Goal: Use online tool/utility

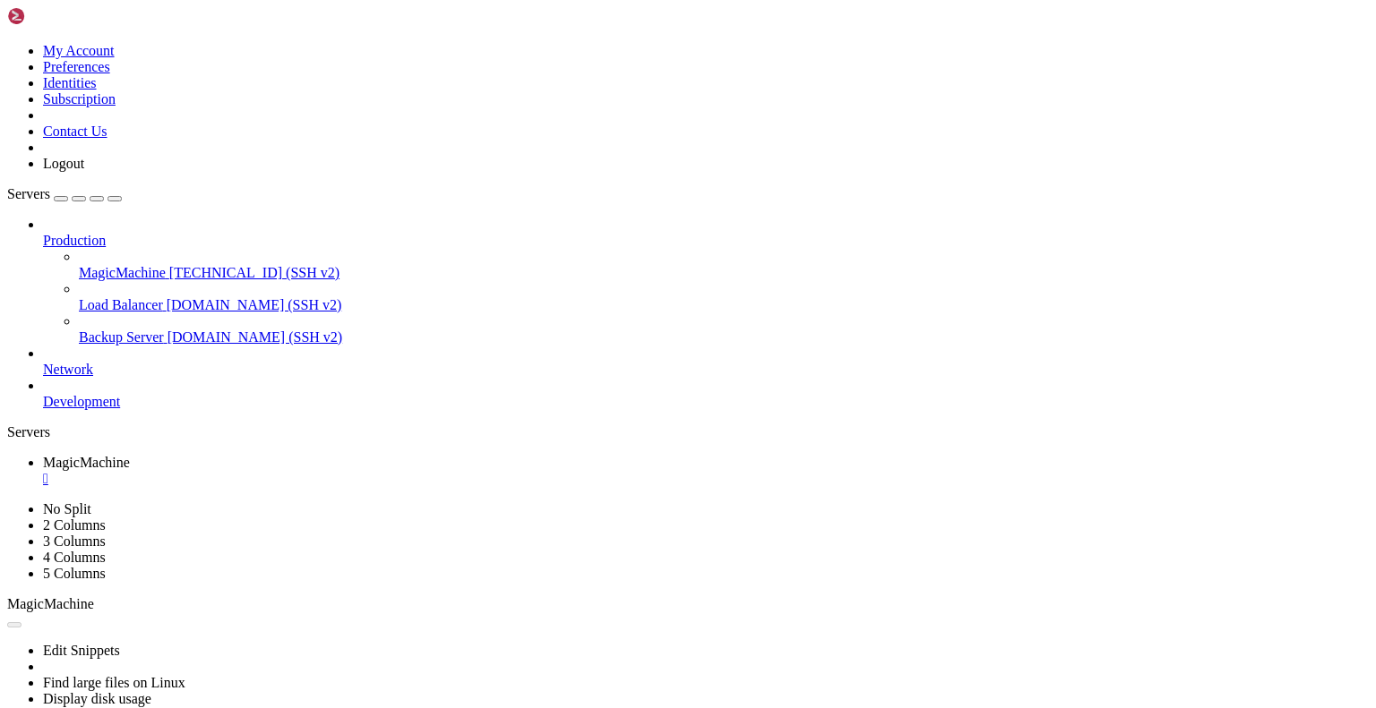
click at [351, 471] on div "" at bounding box center [705, 479] width 1325 height 16
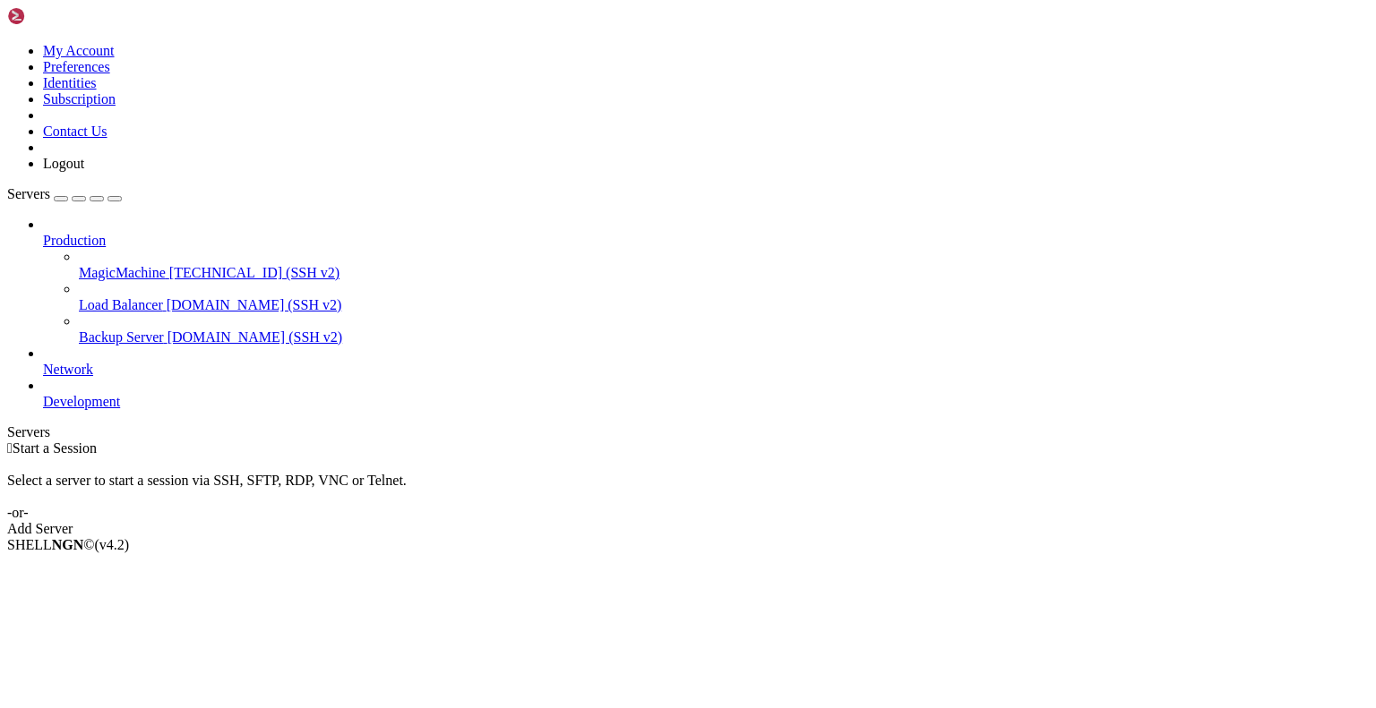
click at [139, 265] on span "MagicMachine" at bounding box center [122, 272] width 87 height 15
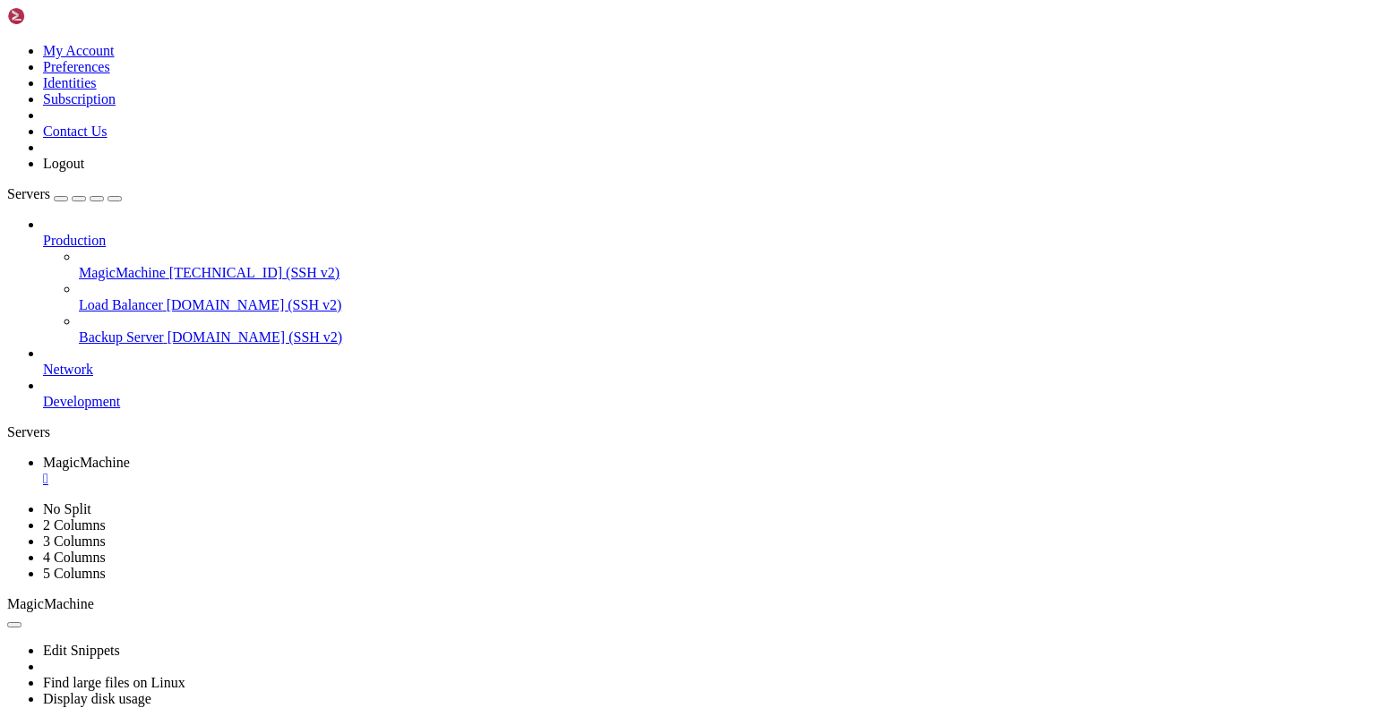
drag, startPoint x: 591, startPoint y: 904, endPoint x: 528, endPoint y: 1001, distance: 116.0
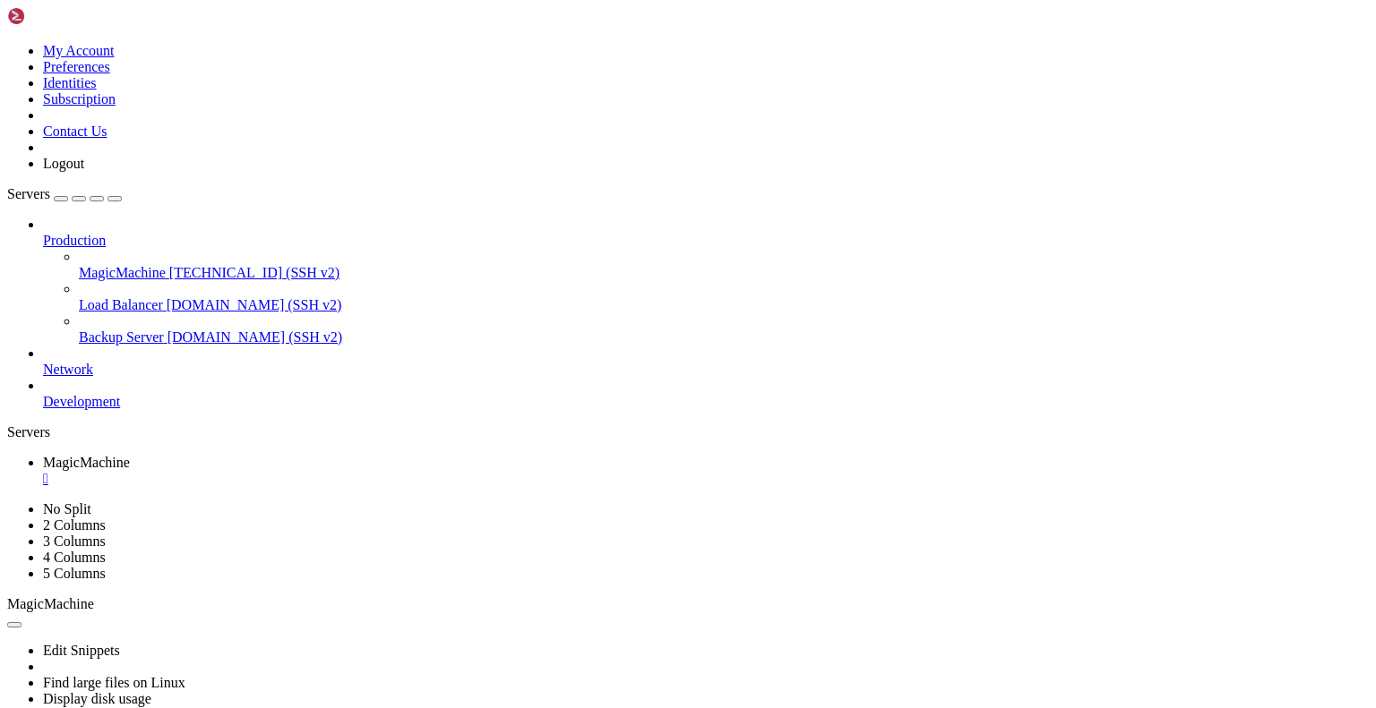
drag, startPoint x: 11, startPoint y: 790, endPoint x: 202, endPoint y: 1243, distance: 492.0
drag, startPoint x: 487, startPoint y: 1067, endPoint x: 452, endPoint y: 1093, distance: 44.1
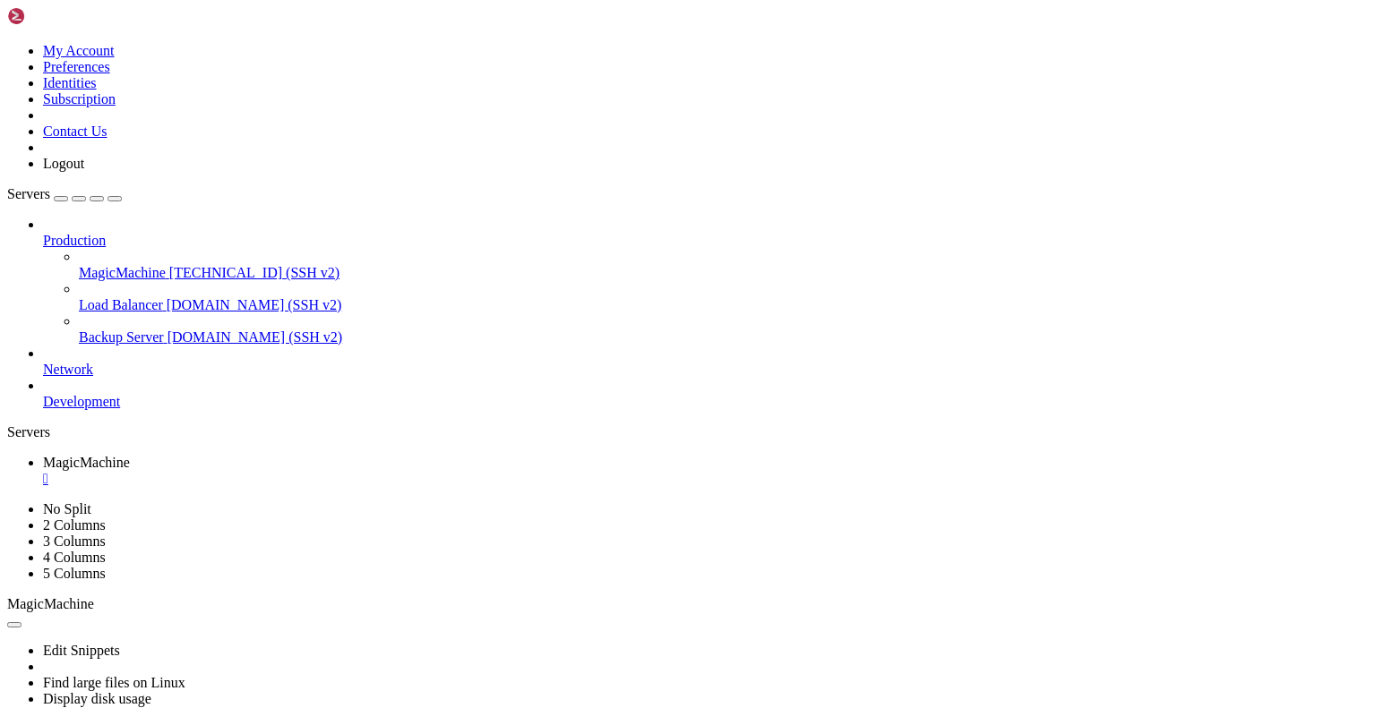
drag, startPoint x: 501, startPoint y: 1102, endPoint x: 375, endPoint y: 1177, distance: 146.2
drag, startPoint x: 12, startPoint y: 776, endPoint x: 222, endPoint y: 1330, distance: 592.1
drag, startPoint x: 17, startPoint y: 795, endPoint x: 323, endPoint y: 1333, distance: 619.3
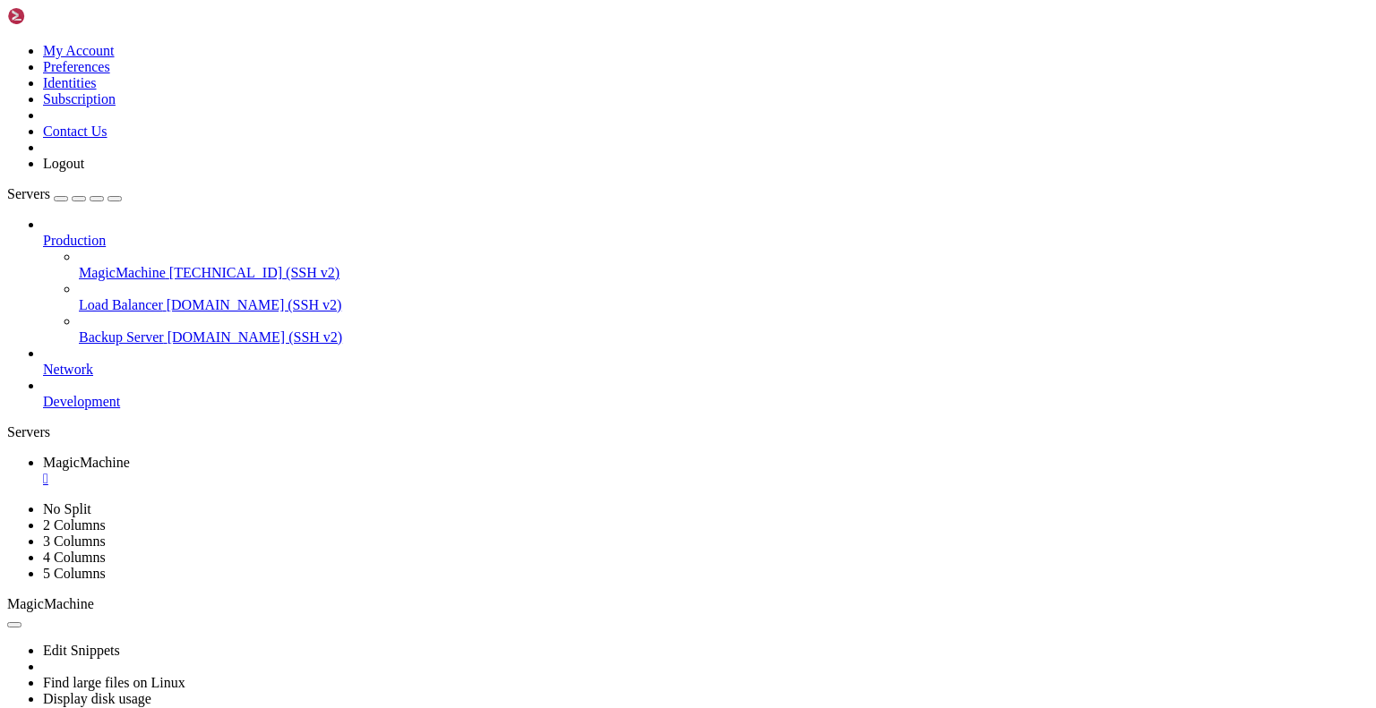
drag, startPoint x: 11, startPoint y: 920, endPoint x: 24, endPoint y: 930, distance: 17.2
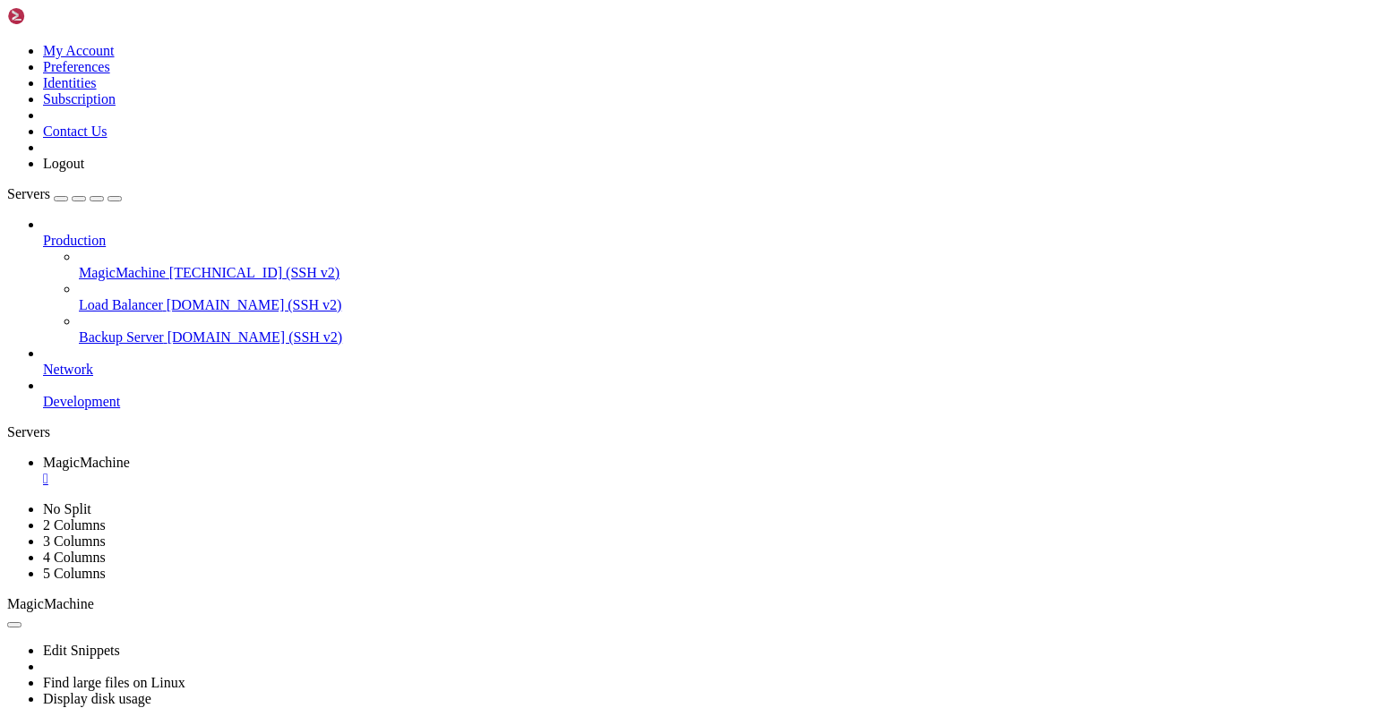
drag, startPoint x: 10, startPoint y: 922, endPoint x: 144, endPoint y: 937, distance: 135.1
drag, startPoint x: 505, startPoint y: 956, endPoint x: 15, endPoint y: 927, distance: 490.7
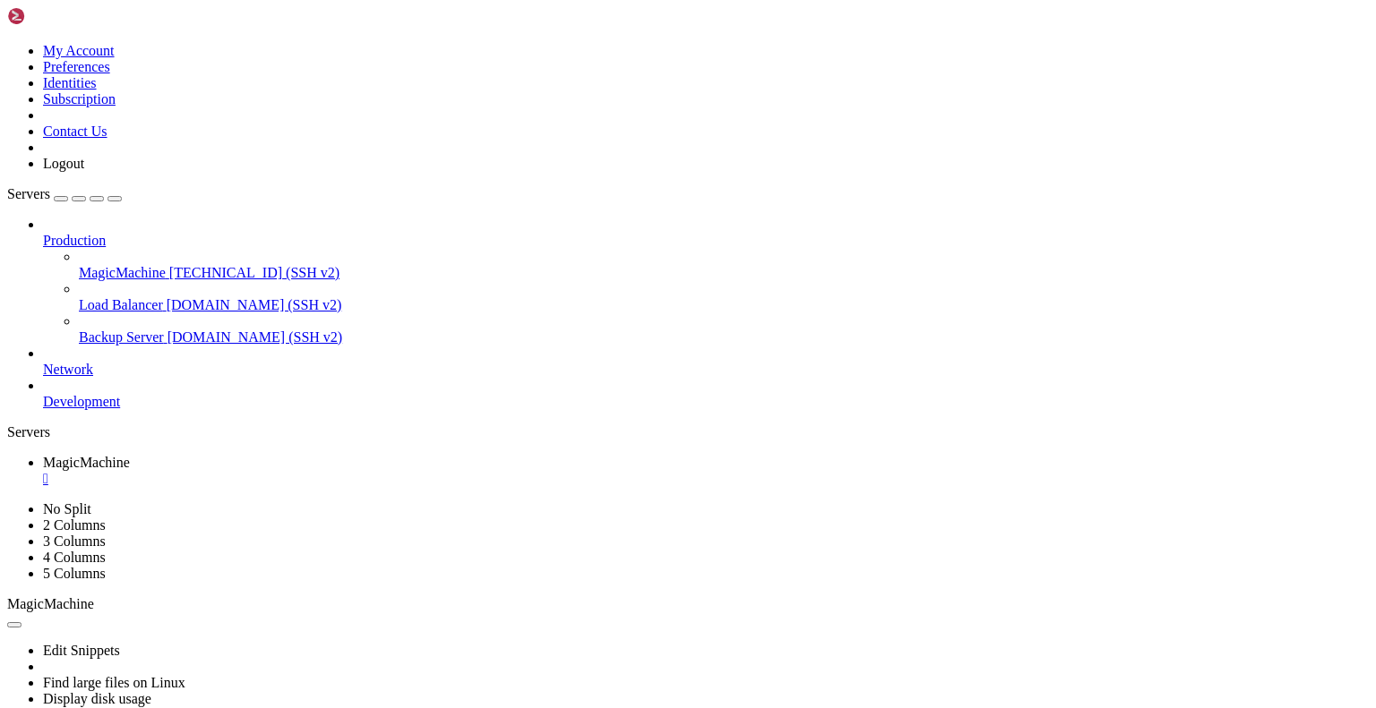
drag, startPoint x: 56, startPoint y: 941, endPoint x: 60, endPoint y: 927, distance: 14.8
drag, startPoint x: 639, startPoint y: 1027, endPoint x: 552, endPoint y: 1165, distance: 163.5
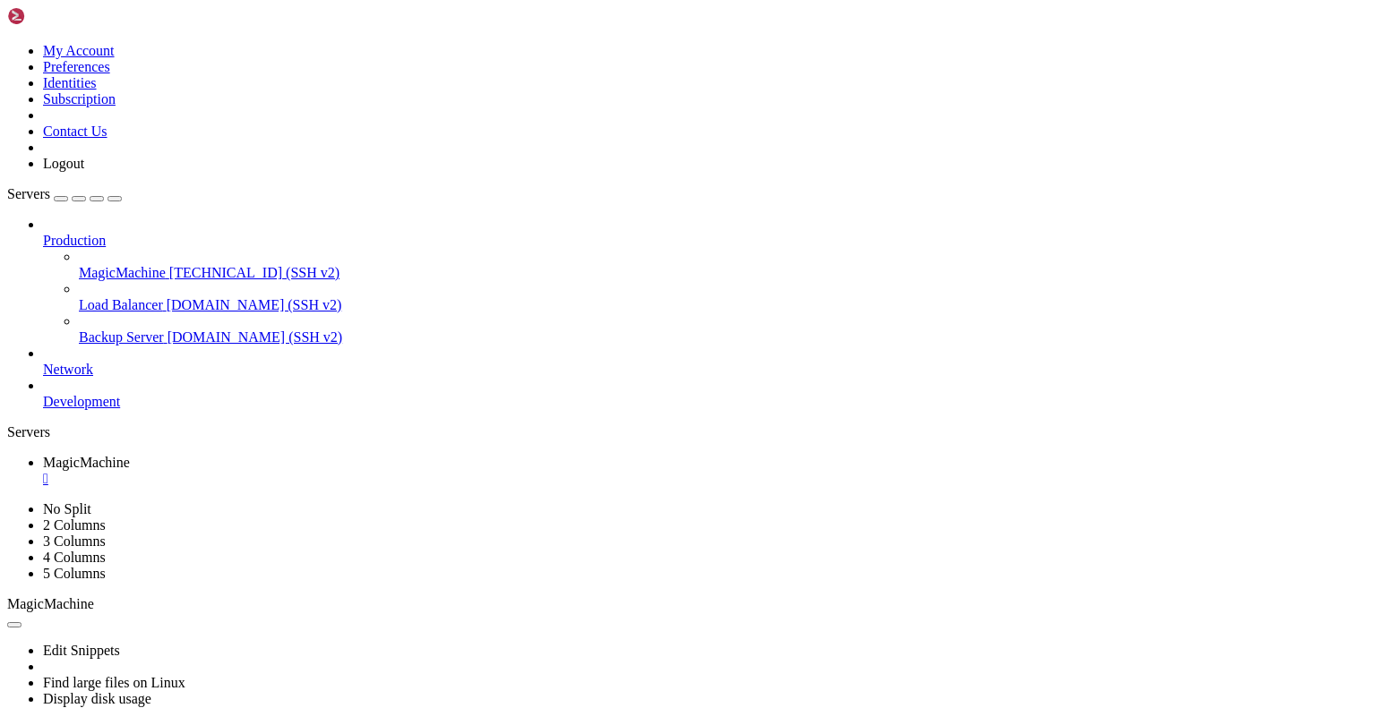
drag, startPoint x: 13, startPoint y: 956, endPoint x: 487, endPoint y: 1352, distance: 617.3
